Goal: Task Accomplishment & Management: Use online tool/utility

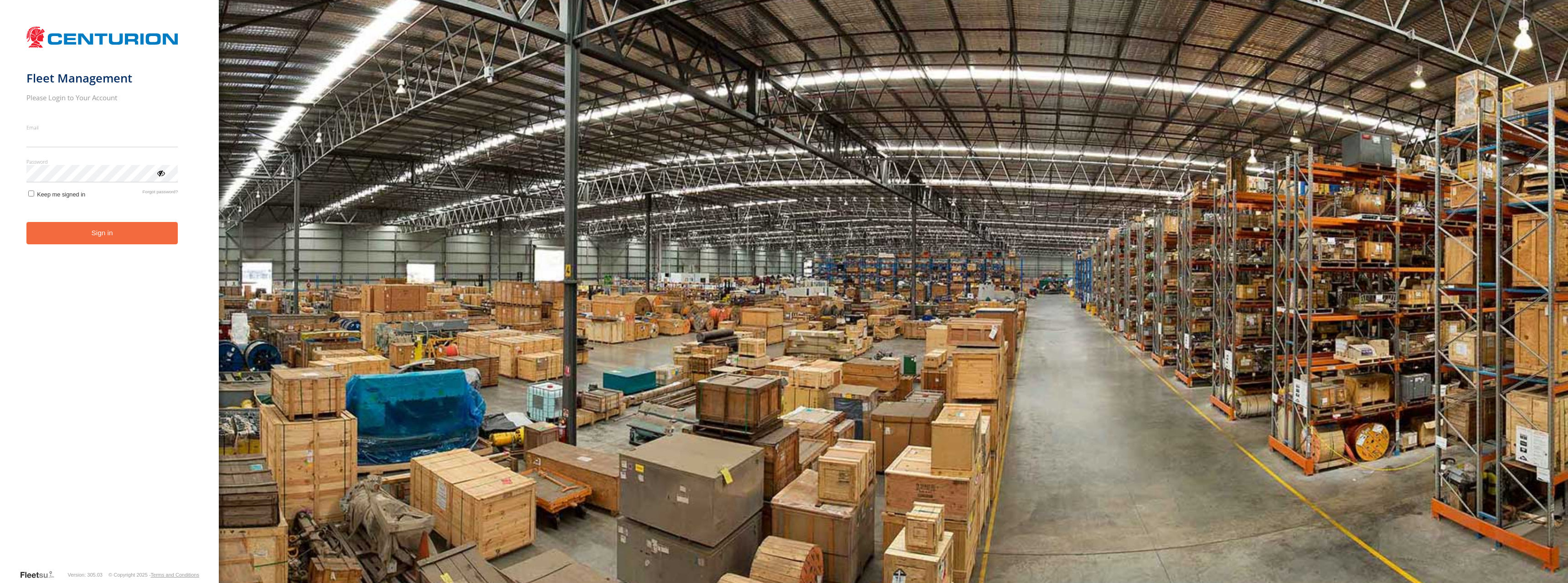
type input "**********"
click at [109, 295] on form "**********" at bounding box center [109, 295] width 166 height 547
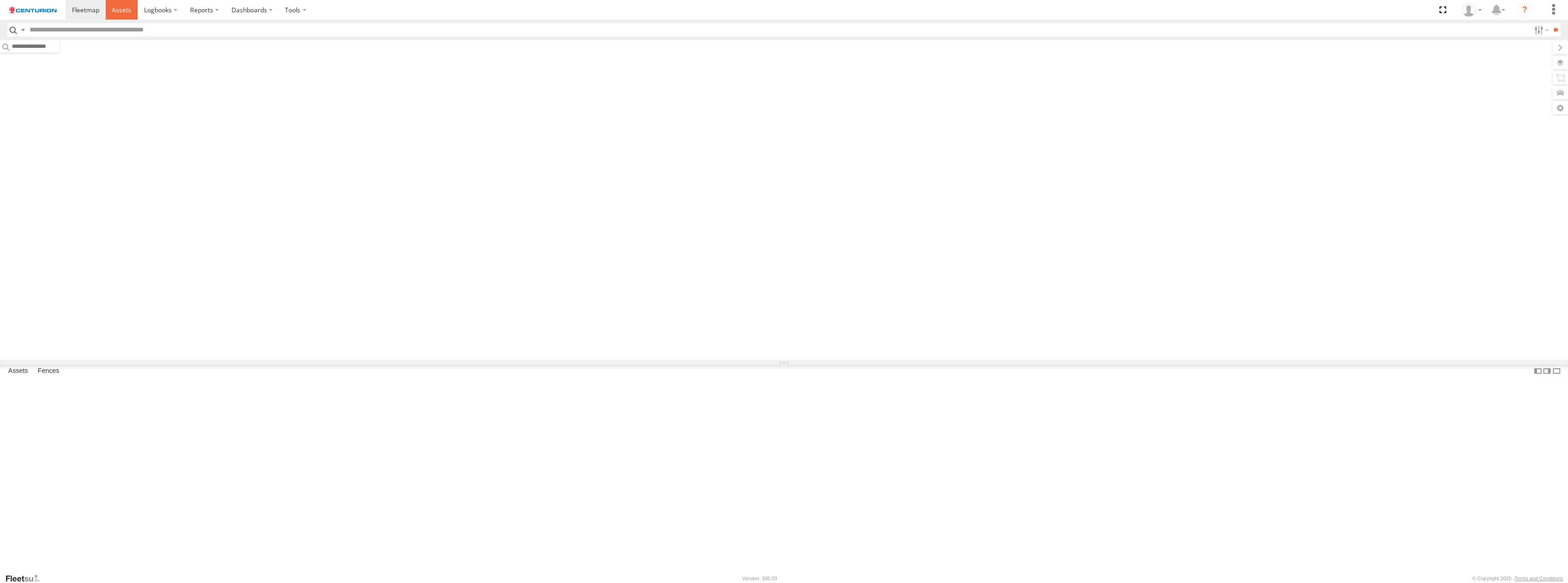
click at [121, 9] on span at bounding box center [121, 10] width 19 height 9
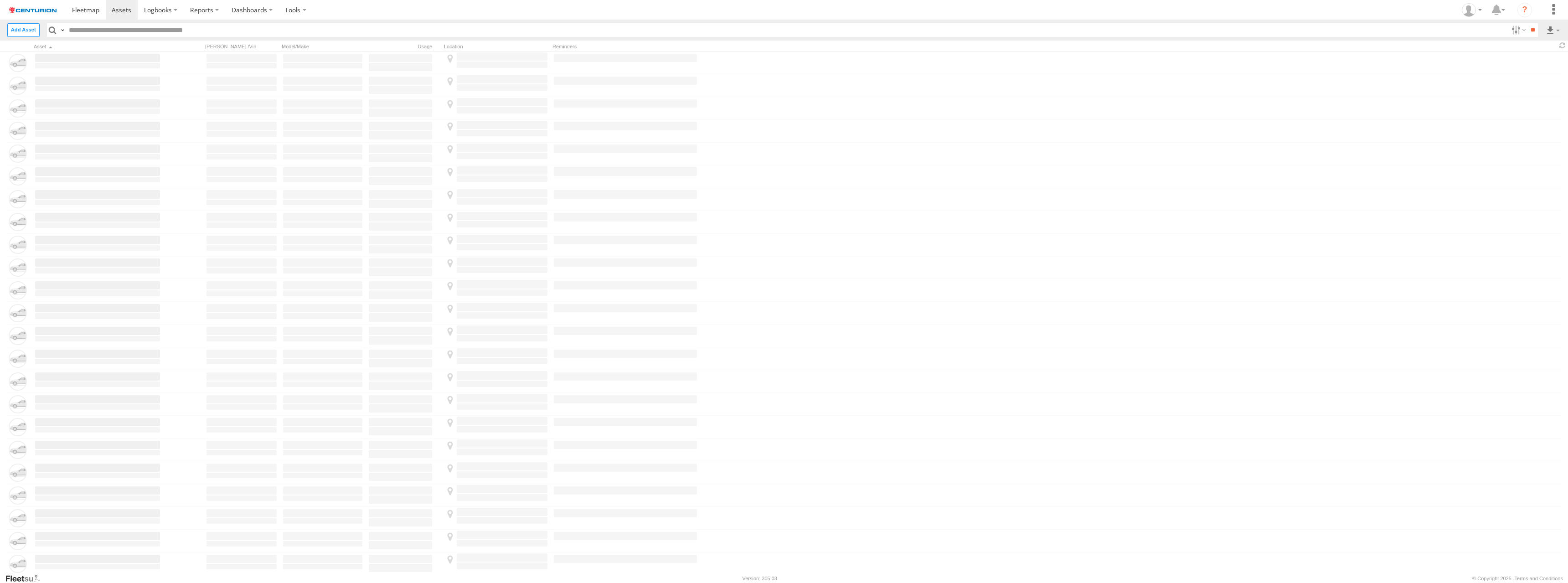
click at [783, 29] on input "text" at bounding box center [786, 30] width 1442 height 13
click at [1553, 29] on label at bounding box center [1553, 30] width 15 height 13
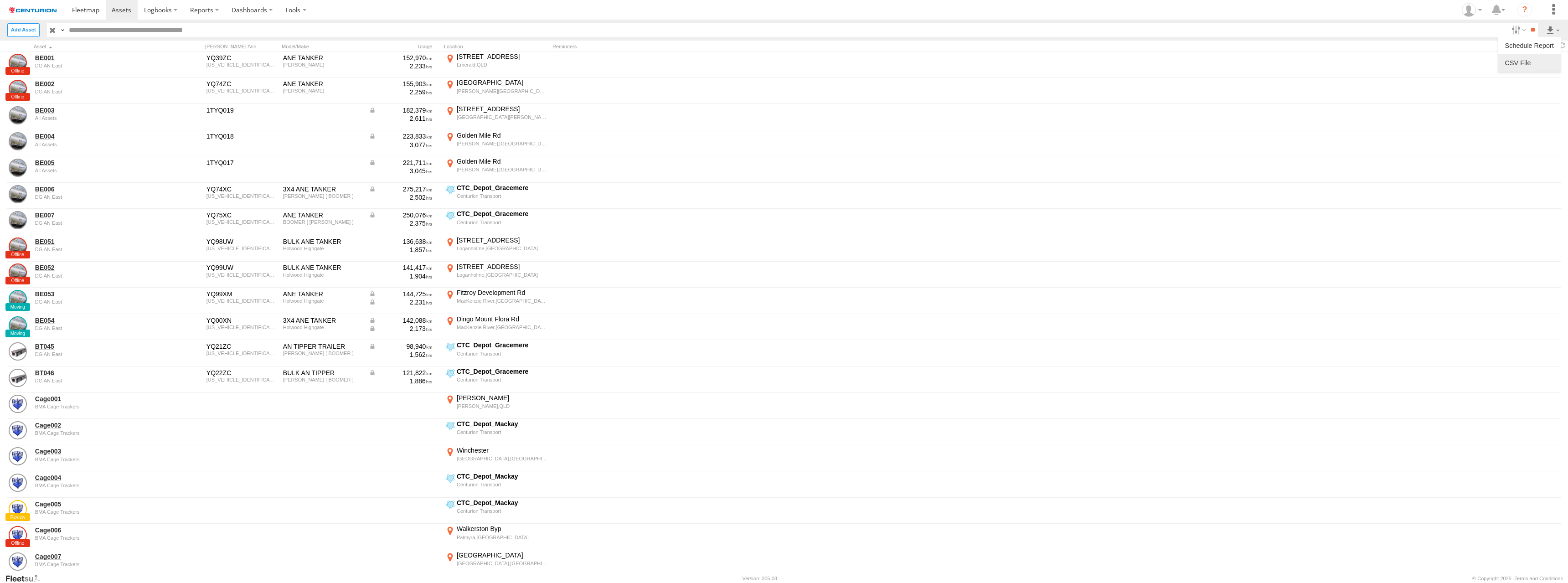
click at [1529, 63] on label at bounding box center [1529, 63] width 55 height 13
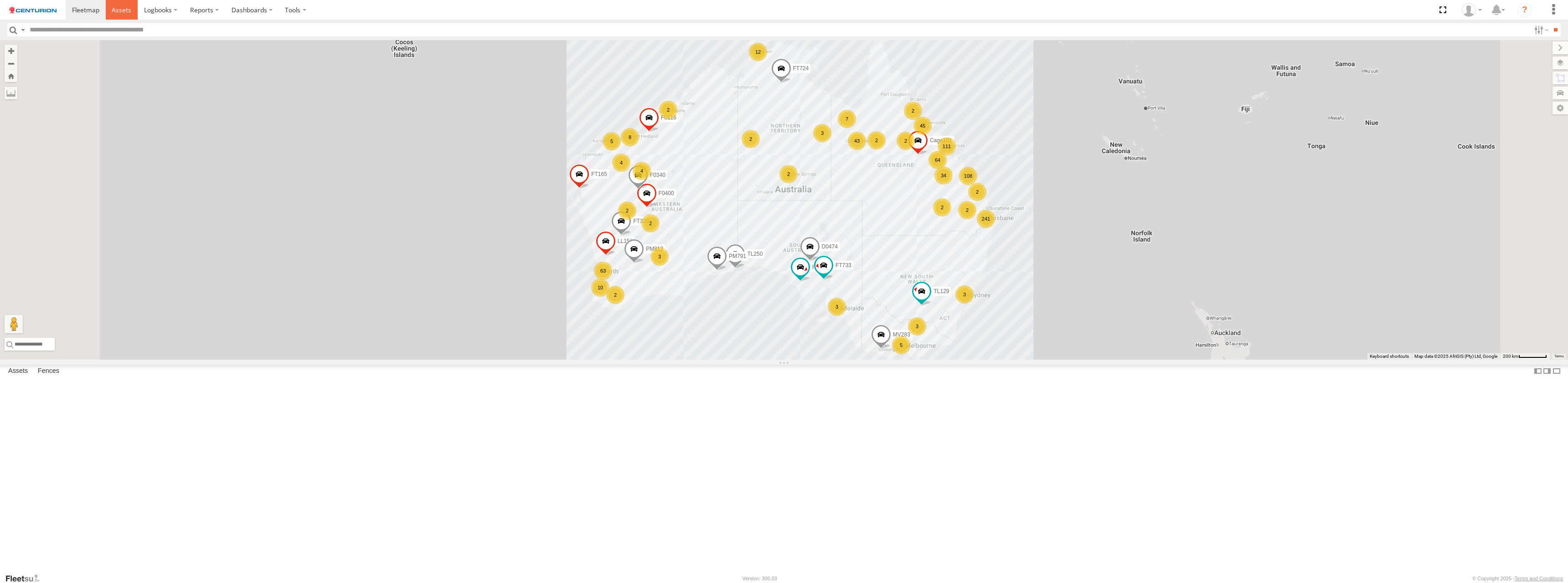
click at [121, 9] on span at bounding box center [121, 10] width 19 height 9
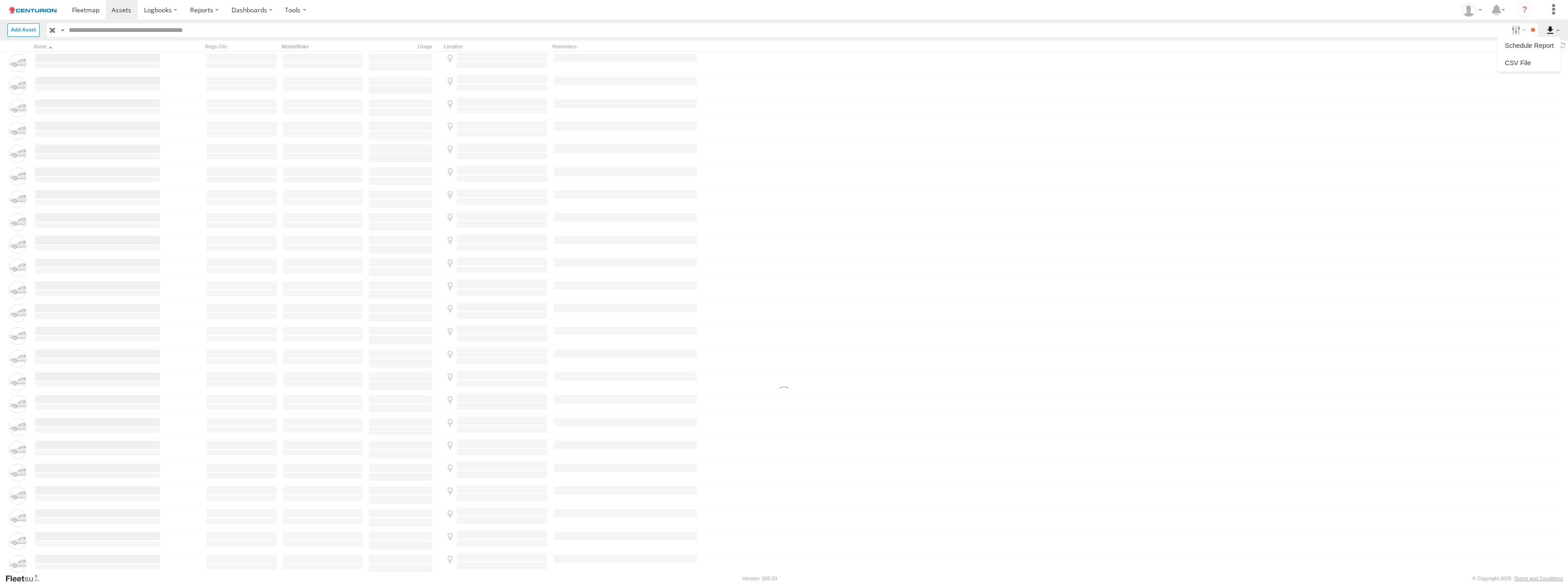
click at [1553, 29] on label at bounding box center [1553, 30] width 15 height 13
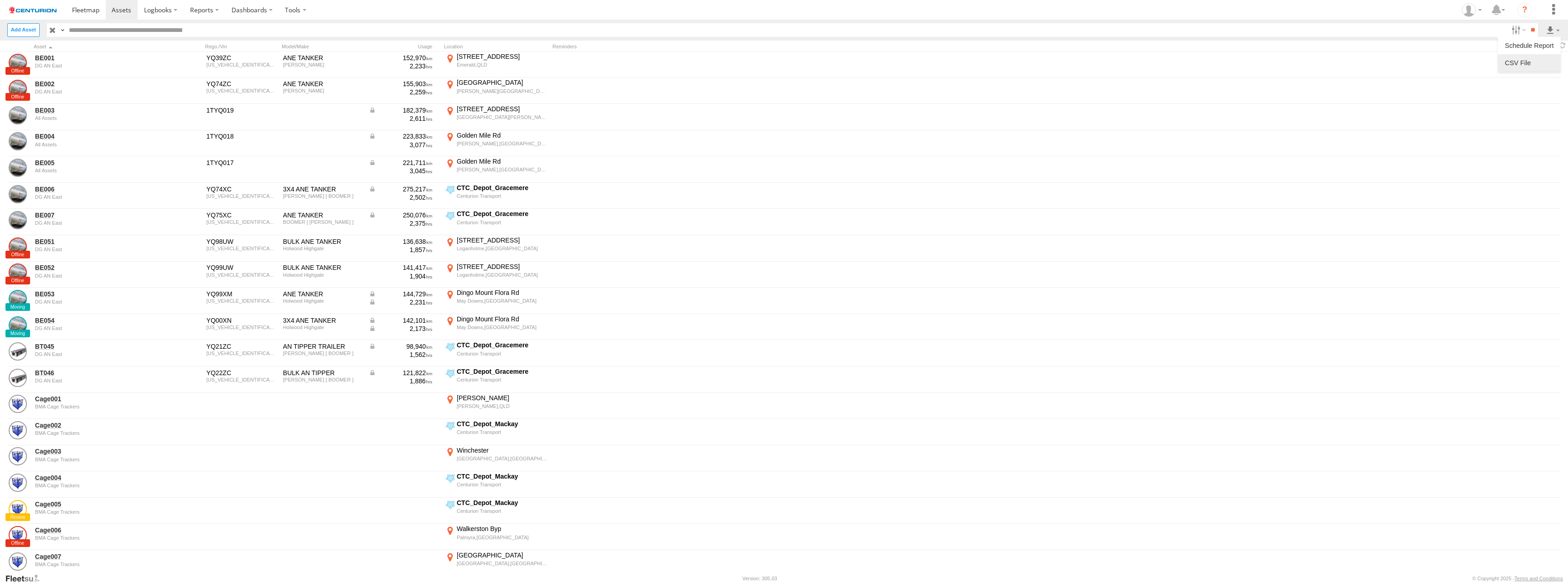
click at [1529, 63] on label at bounding box center [1529, 63] width 55 height 13
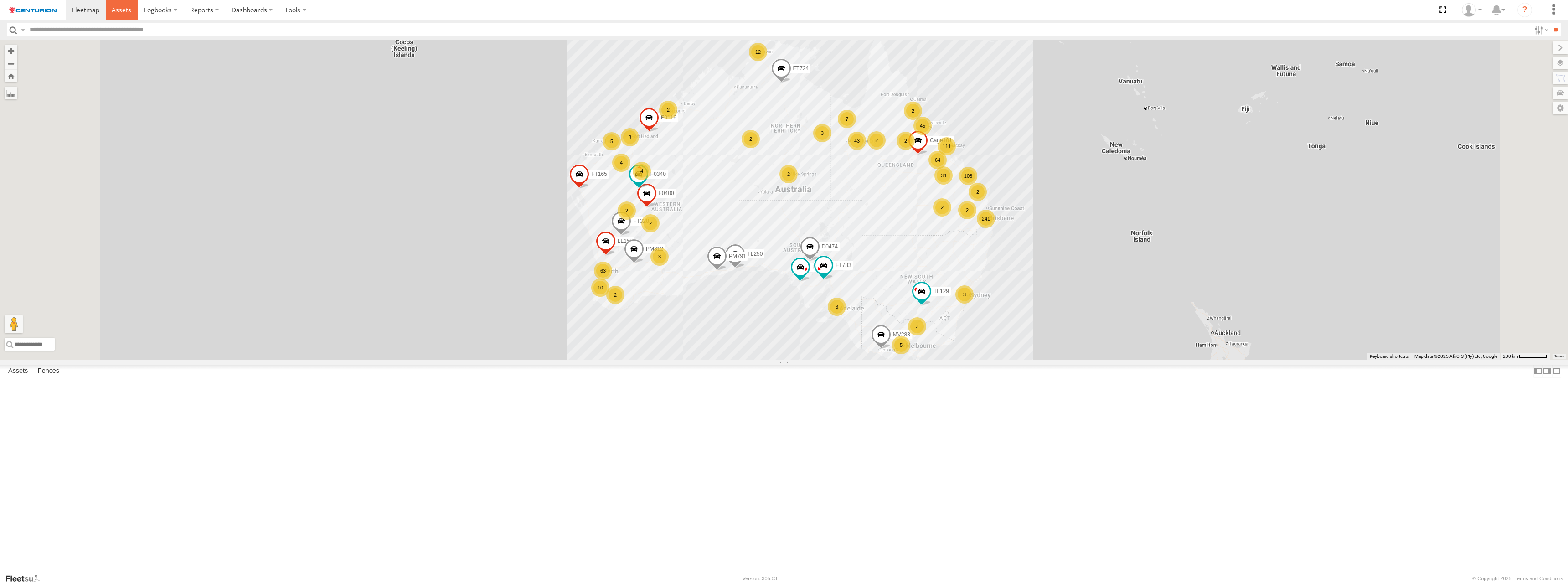
click at [121, 9] on span at bounding box center [121, 10] width 19 height 9
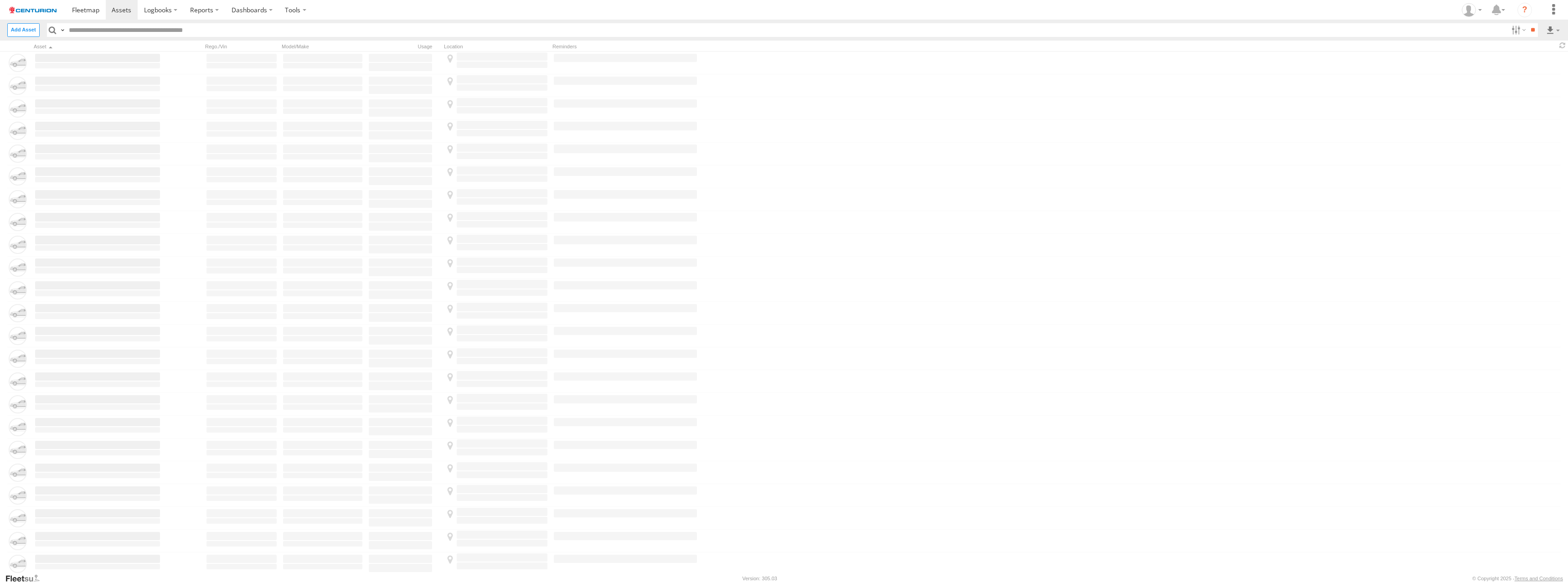
click at [783, 29] on input "text" at bounding box center [786, 30] width 1442 height 13
click at [1553, 29] on label at bounding box center [1553, 30] width 15 height 13
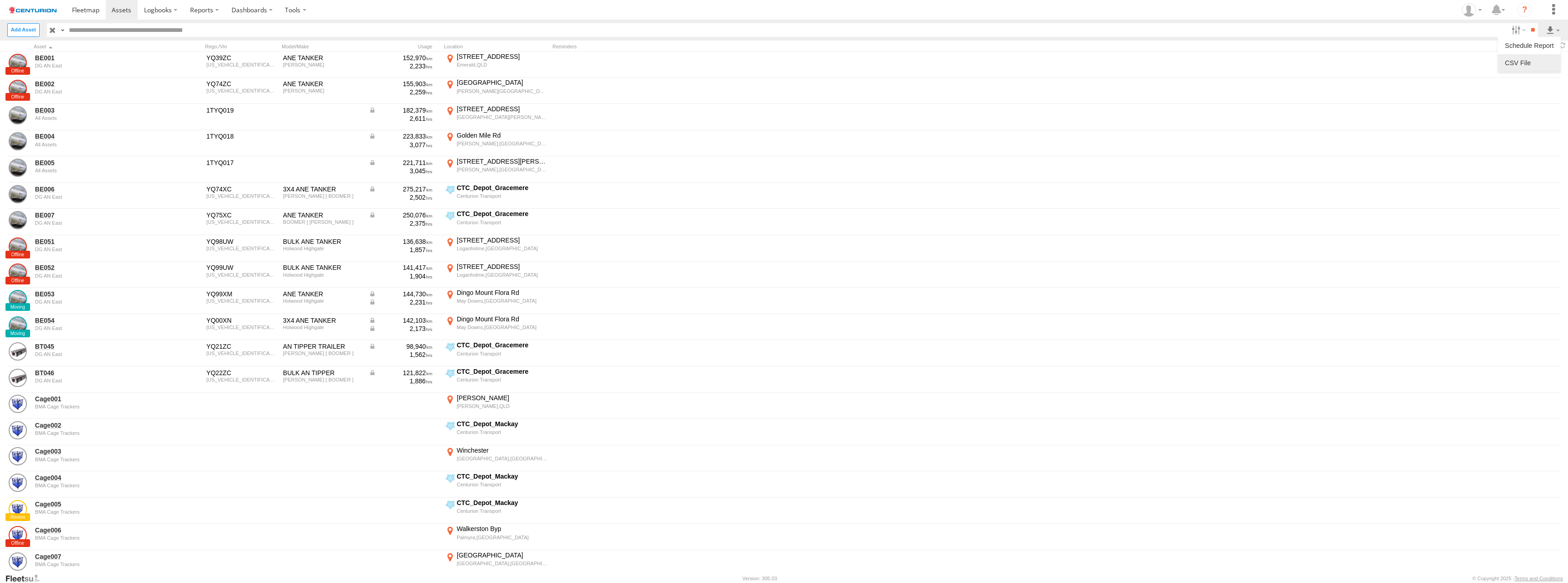
click at [1529, 63] on label at bounding box center [1529, 63] width 55 height 13
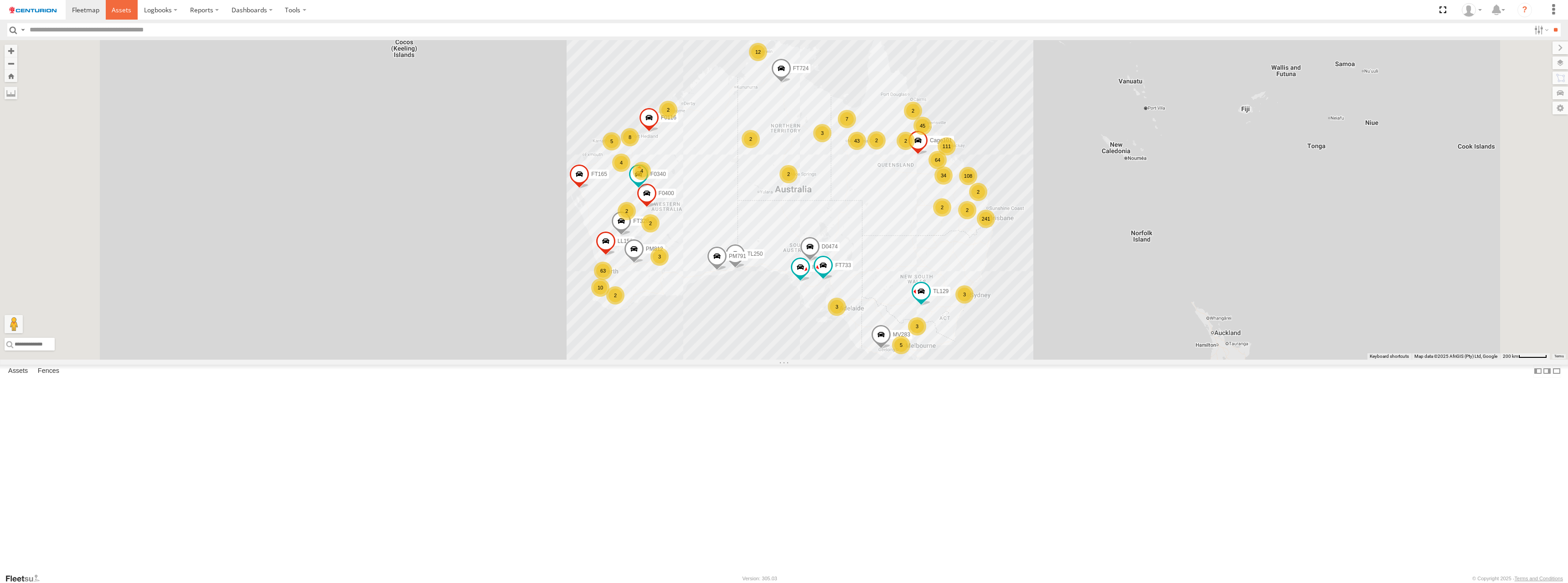
click at [121, 9] on span at bounding box center [121, 10] width 19 height 9
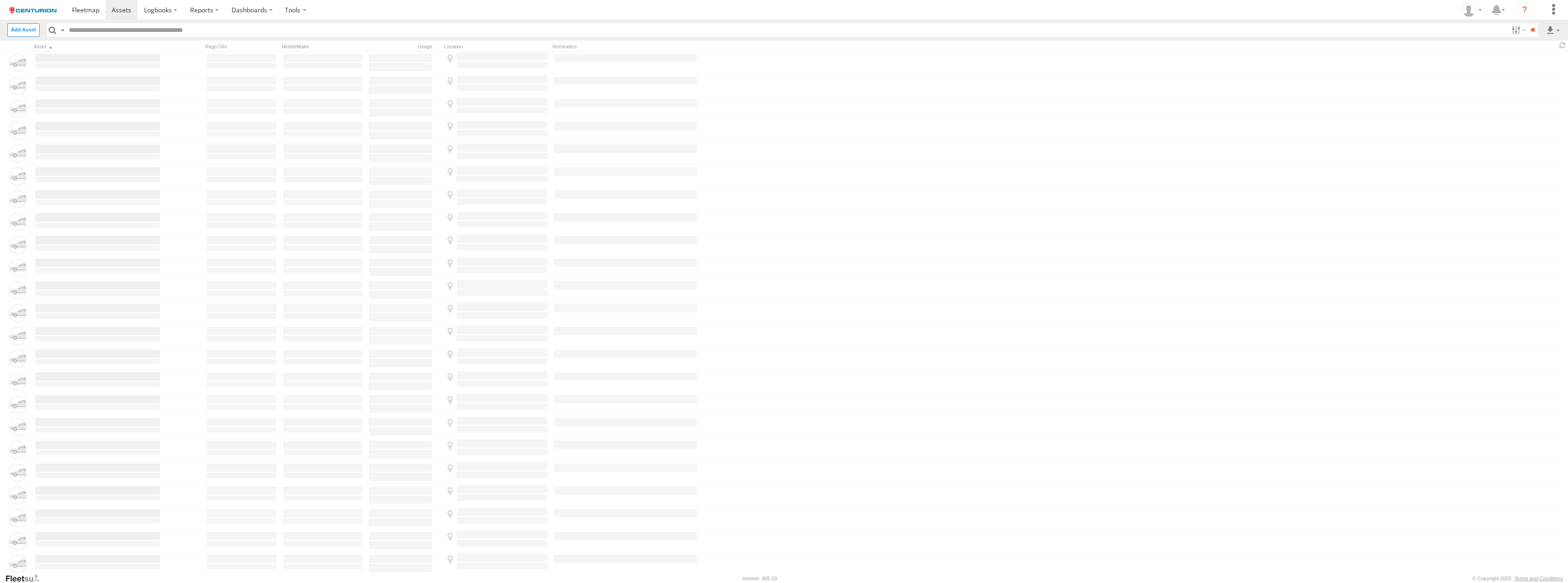
click at [783, 29] on input "text" at bounding box center [786, 30] width 1442 height 13
click at [1553, 29] on label at bounding box center [1553, 30] width 15 height 13
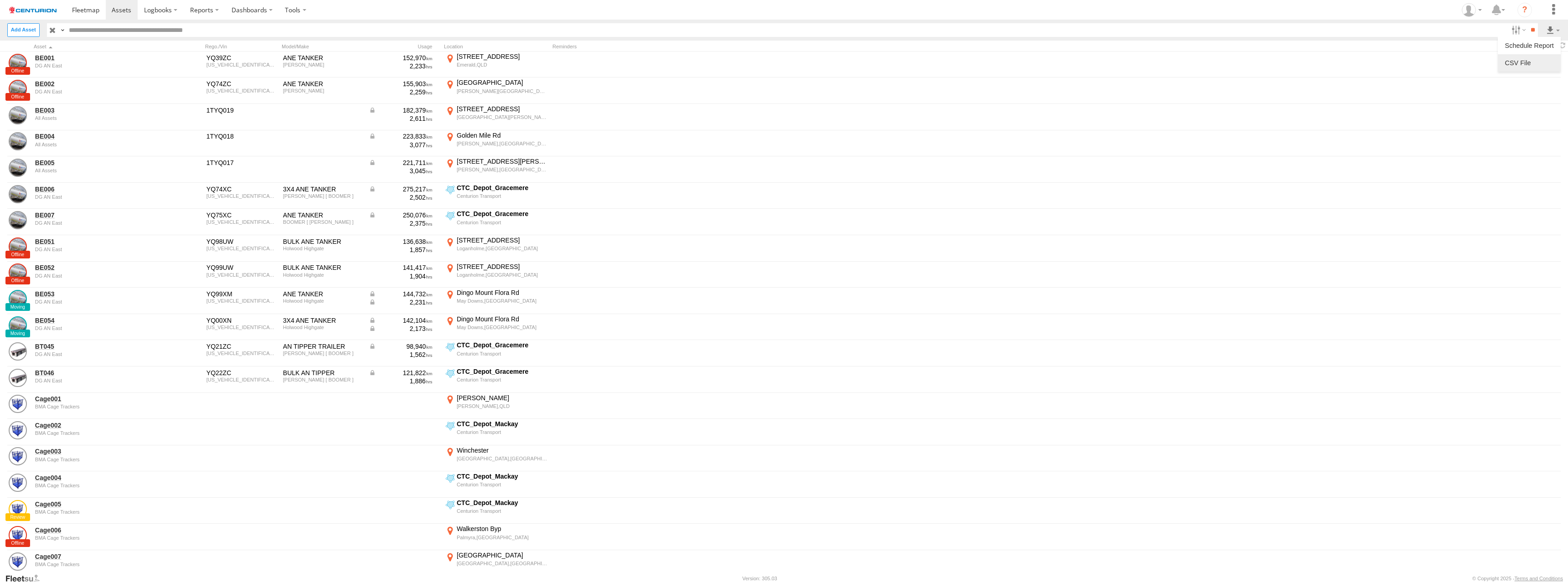
click at [1529, 63] on label at bounding box center [1529, 63] width 55 height 13
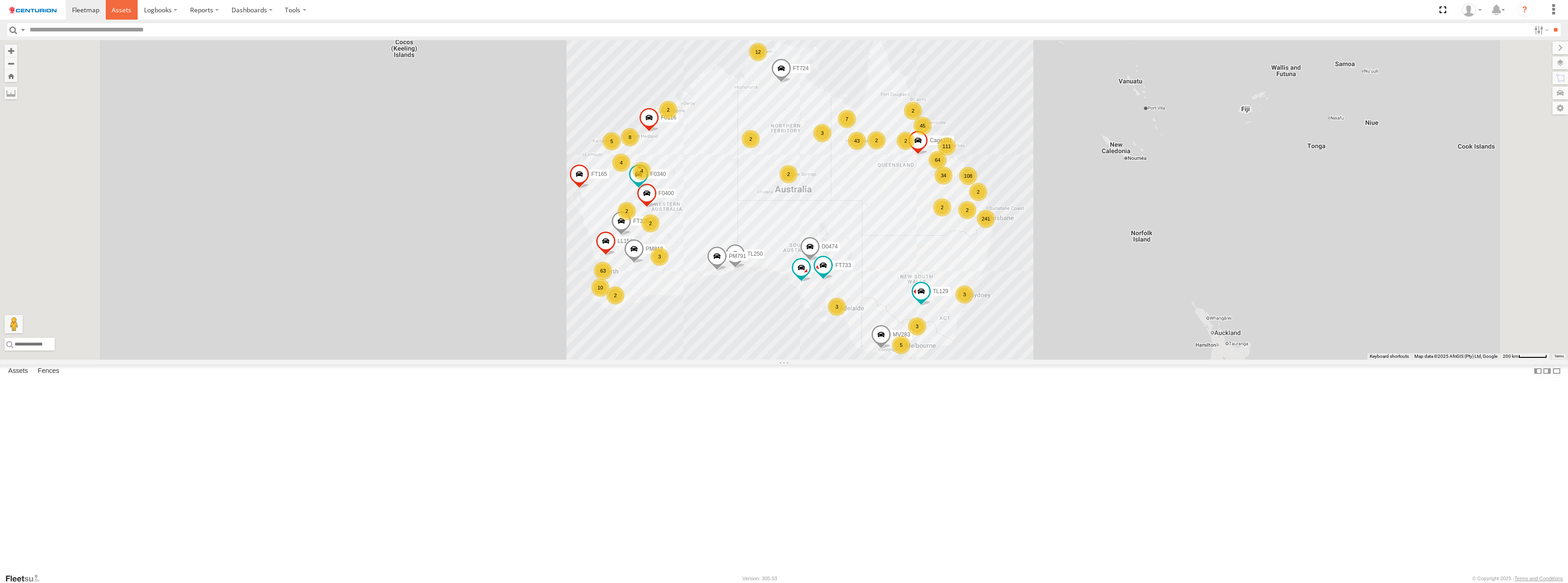
click at [121, 9] on span at bounding box center [121, 10] width 19 height 9
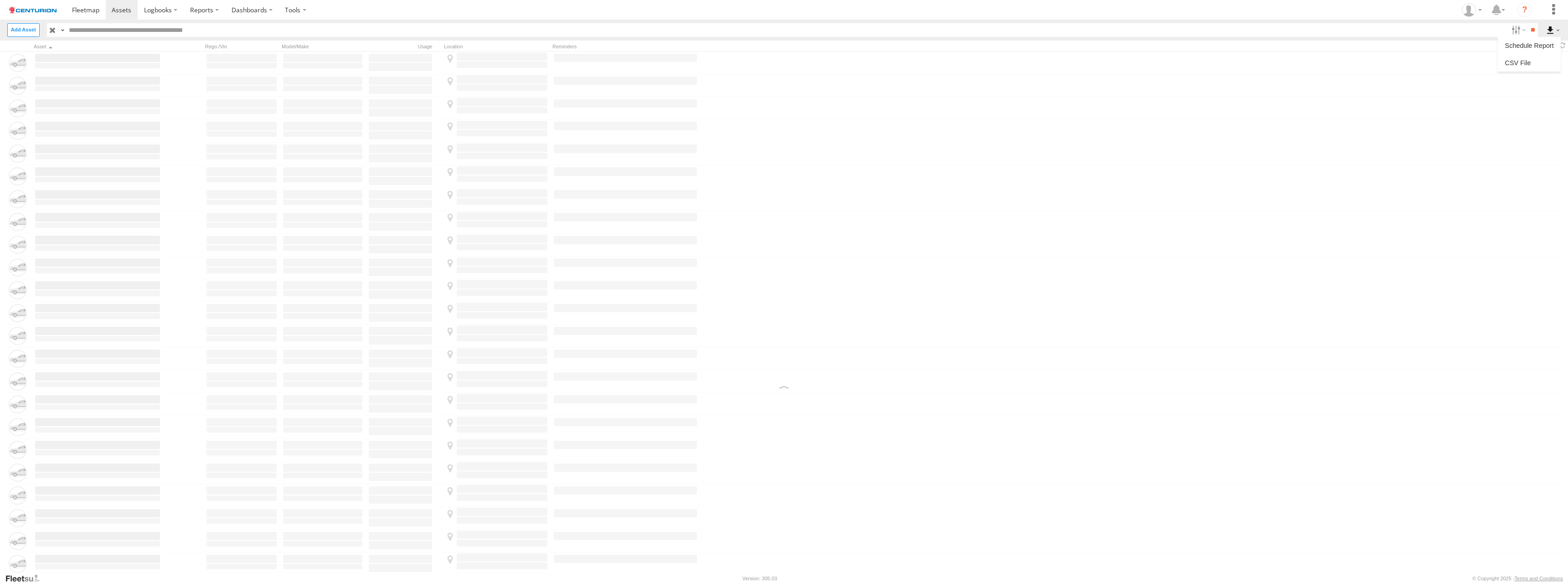
click at [1553, 29] on label at bounding box center [1553, 30] width 15 height 13
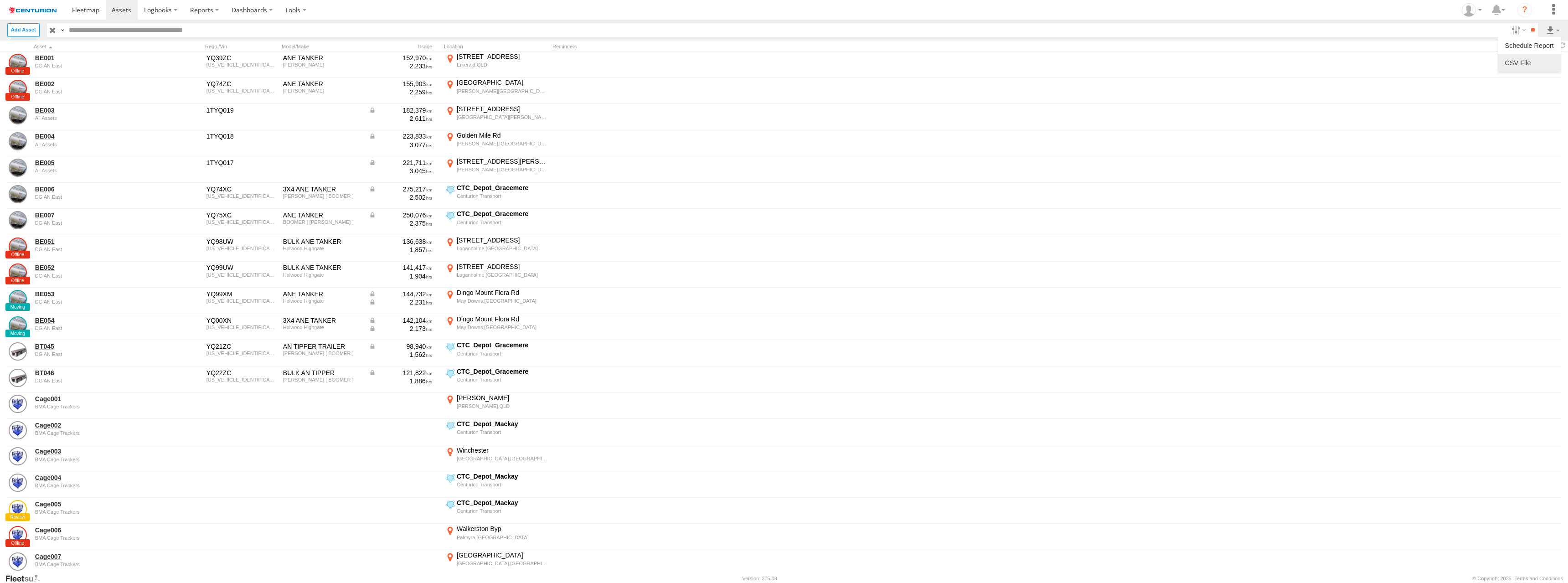
click at [1529, 63] on label at bounding box center [1529, 63] width 55 height 13
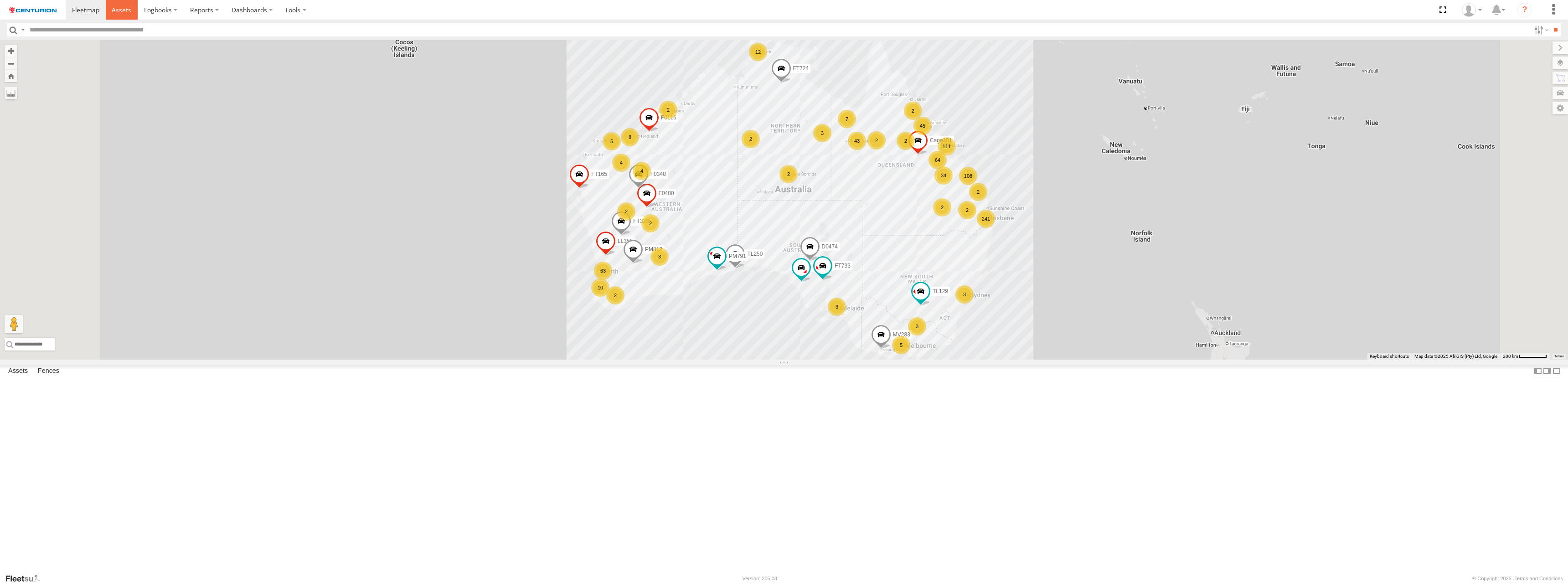
click at [121, 9] on span at bounding box center [121, 10] width 19 height 9
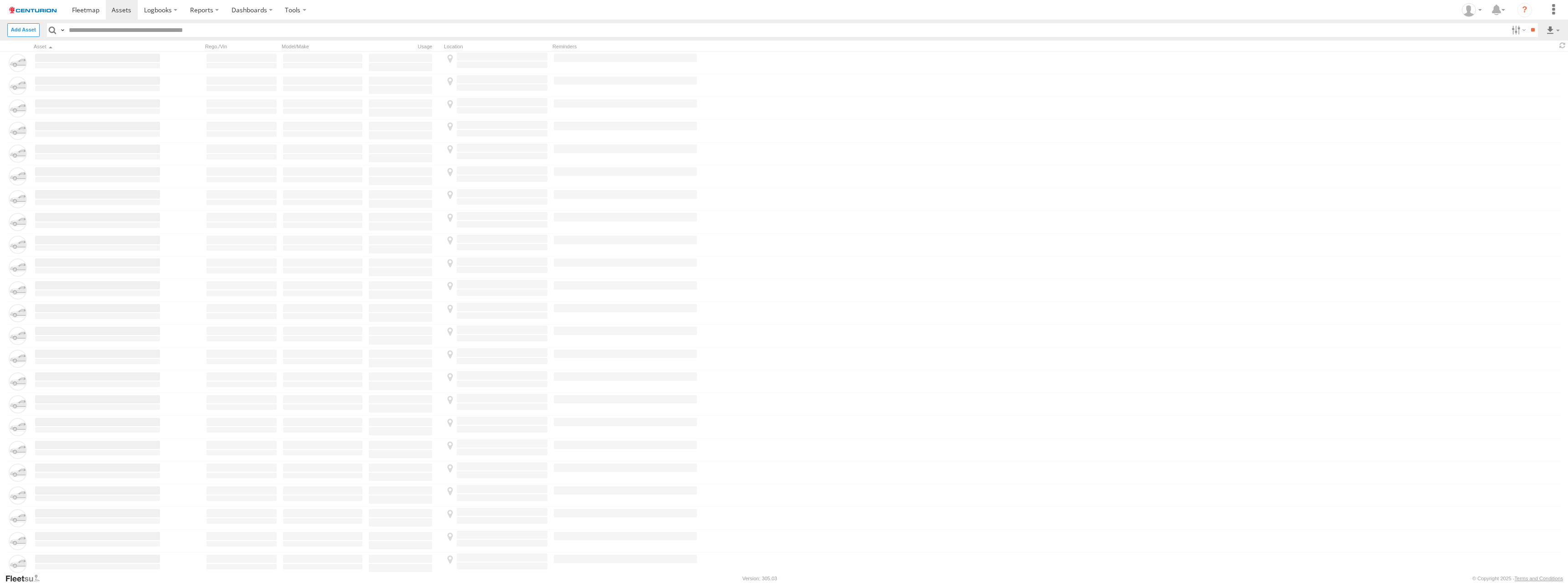
click at [783, 29] on input "text" at bounding box center [786, 30] width 1442 height 13
click at [1553, 29] on label at bounding box center [1553, 30] width 15 height 13
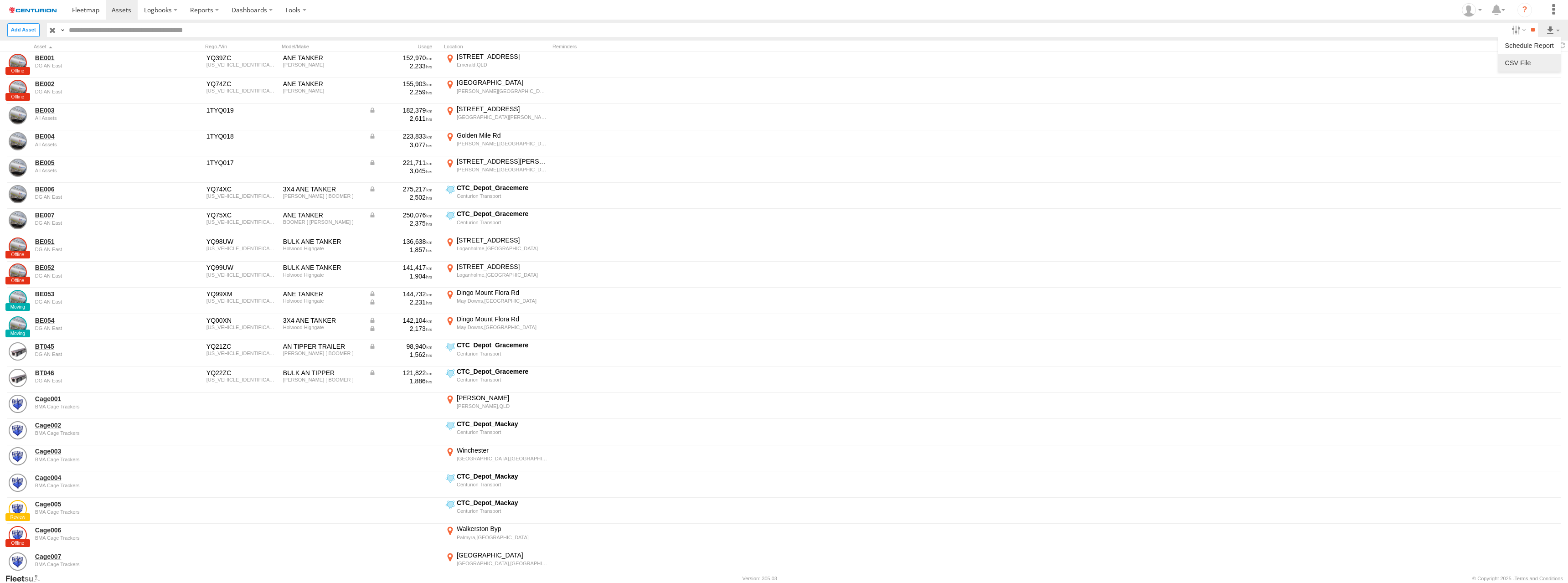
click at [1529, 63] on label at bounding box center [1529, 63] width 55 height 13
